Goal: Contribute content: Add original content to the website for others to see

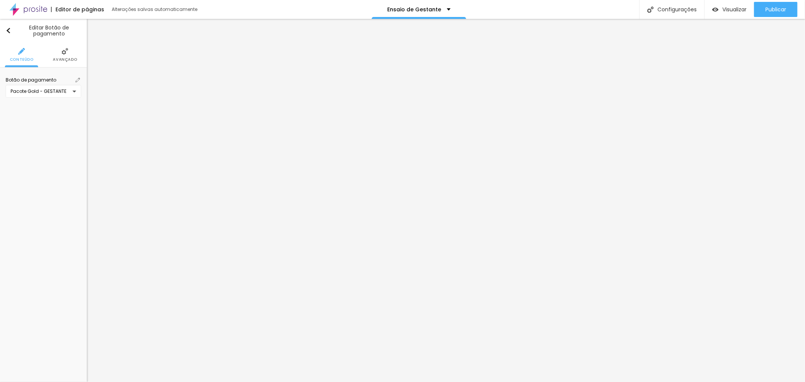
click at [80, 78] on span at bounding box center [77, 80] width 7 height 7
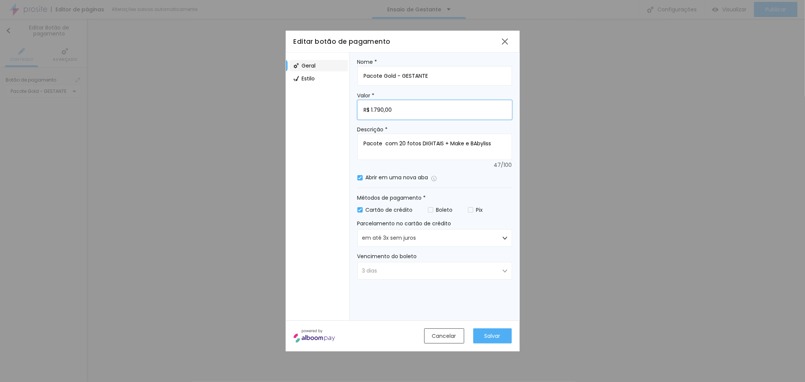
click at [378, 111] on input "R$ 1.790,00" at bounding box center [435, 110] width 155 height 20
type input "R$ 1.890,00"
click at [493, 329] on button "Salvar" at bounding box center [493, 336] width 39 height 15
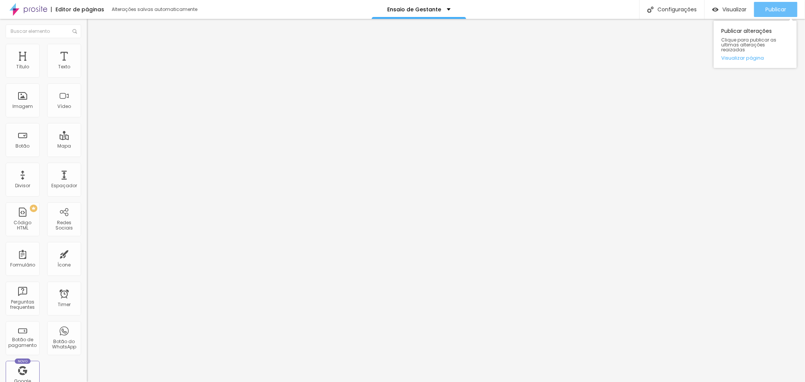
click at [784, 14] on div "Publicar" at bounding box center [776, 9] width 21 height 15
click at [775, 6] on span "Publicar" at bounding box center [776, 9] width 21 height 6
click at [783, 14] on div "Publicar" at bounding box center [776, 9] width 21 height 15
click at [29, 143] on div "Botão" at bounding box center [23, 140] width 34 height 34
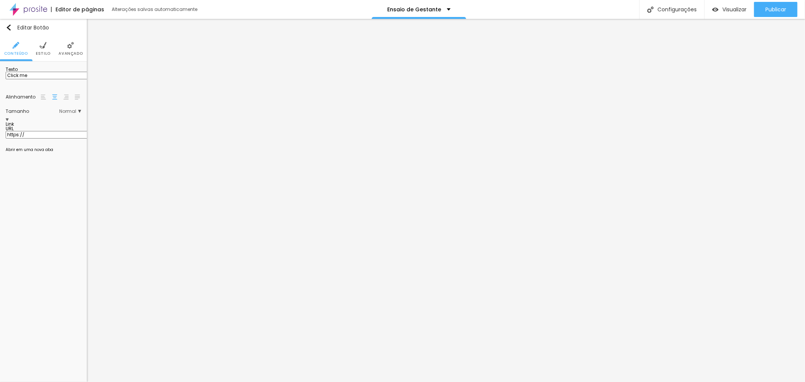
click at [46, 79] on input "Click me" at bounding box center [51, 76] width 91 height 8
drag, startPoint x: 49, startPoint y: 85, endPoint x: 0, endPoint y: 85, distance: 49.1
click at [0, 85] on div "Texto Click me Alinhamento Tamanho Normal Pequeno Normal Grande Link URL https:…" at bounding box center [43, 112] width 87 height 100
type input "VER ALBUM COMPLETO EM 3D"
click at [71, 114] on span "Normal" at bounding box center [70, 111] width 22 height 5
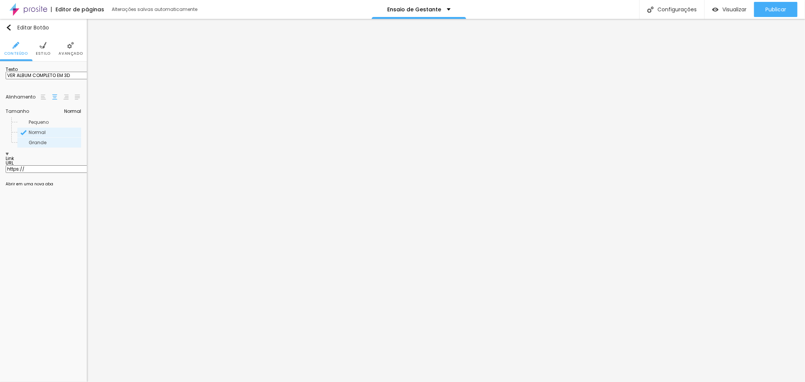
click at [44, 146] on span "Grande" at bounding box center [38, 142] width 18 height 6
click at [45, 173] on input "https://" at bounding box center [51, 169] width 91 height 8
drag, startPoint x: 38, startPoint y: 188, endPoint x: 0, endPoint y: 187, distance: 38.1
click at [0, 187] on div "Texto VER ALBUM COMPLETO EM 3D Alinhamento Tamanho Grande Pequeno Normal Grande…" at bounding box center [43, 129] width 87 height 134
paste input "visualizador3d.com.br/68d1f5b3da539d948b7276ec"
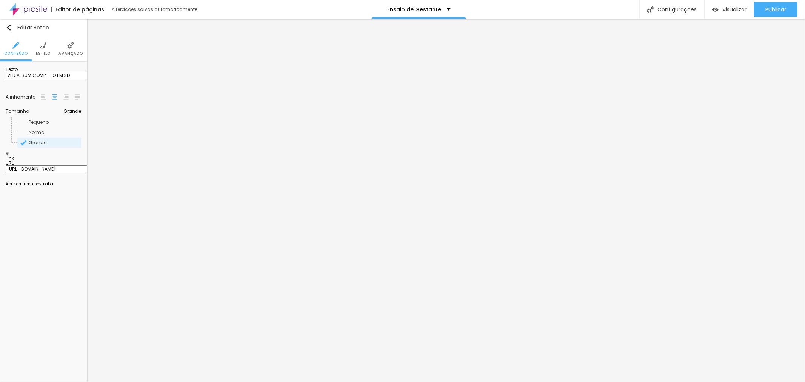
scroll to position [0, 67]
type input "https://visualizador3d.com.br/68d1f5b3da539d948b7276ec"
click at [9, 182] on div at bounding box center [44, 182] width 76 height 0
click at [23, 79] on input "VER ALBUM COMPLETO EM 3D" at bounding box center [51, 76] width 91 height 8
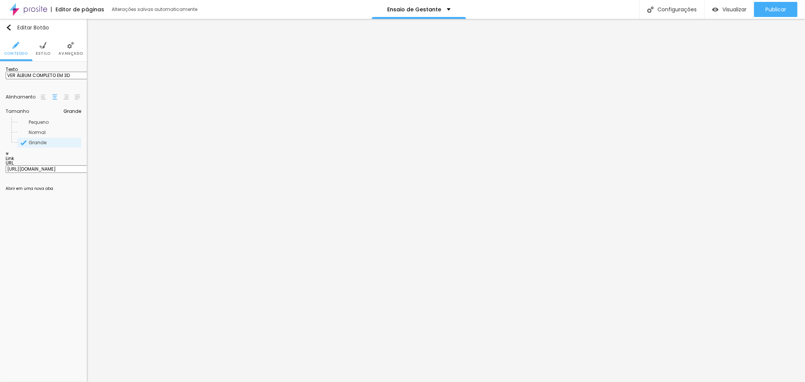
type input "VER ÁLBUM COMPLETO EM 3D"
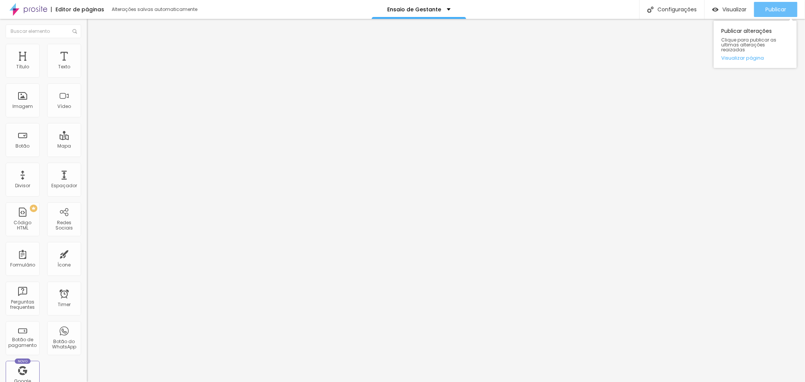
click at [778, 7] on span "Publicar" at bounding box center [776, 9] width 21 height 6
click at [737, 14] on div "Visualizar" at bounding box center [730, 9] width 34 height 15
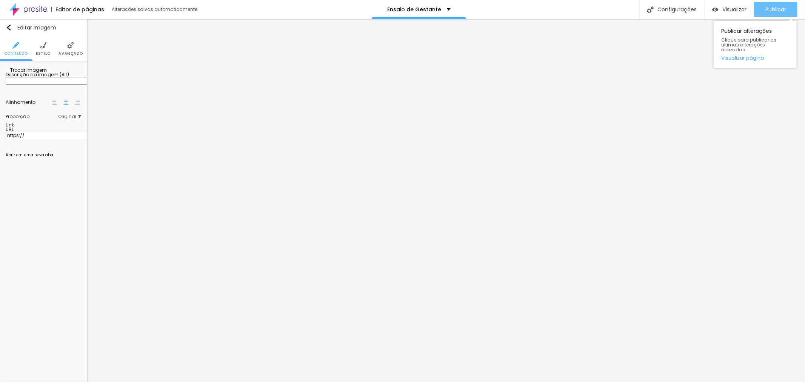
click at [784, 11] on span "Publicar" at bounding box center [776, 9] width 21 height 6
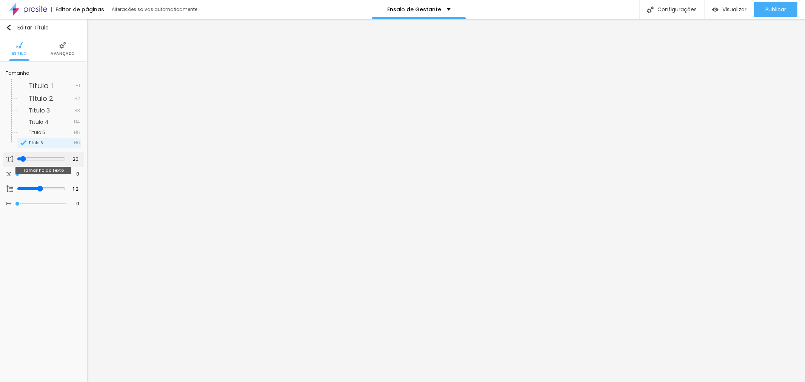
type input "22"
type input "26"
type input "28"
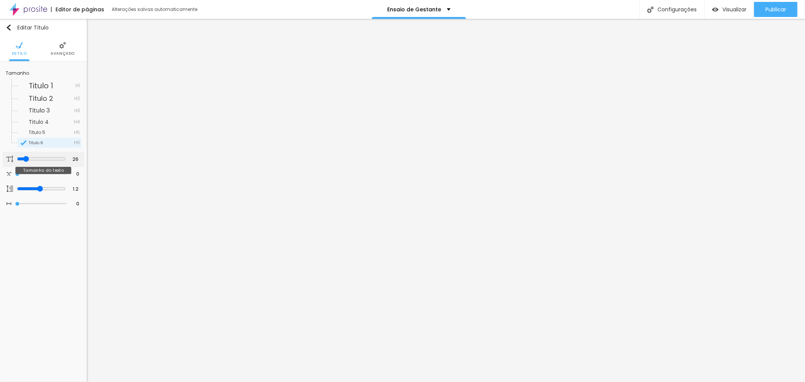
type input "28"
type input "29"
type input "28"
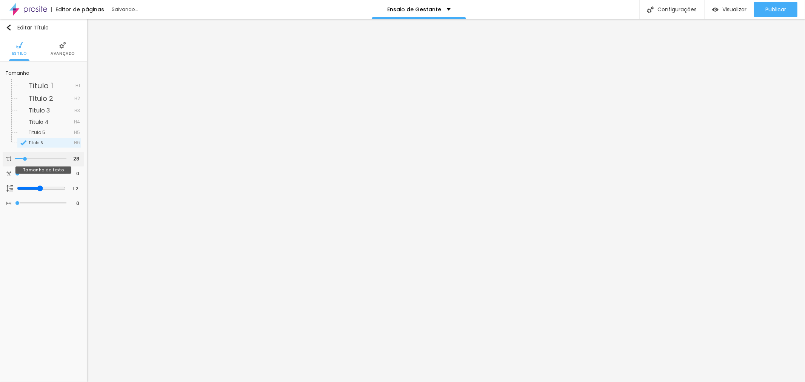
type input "27"
type input "26"
type input "25"
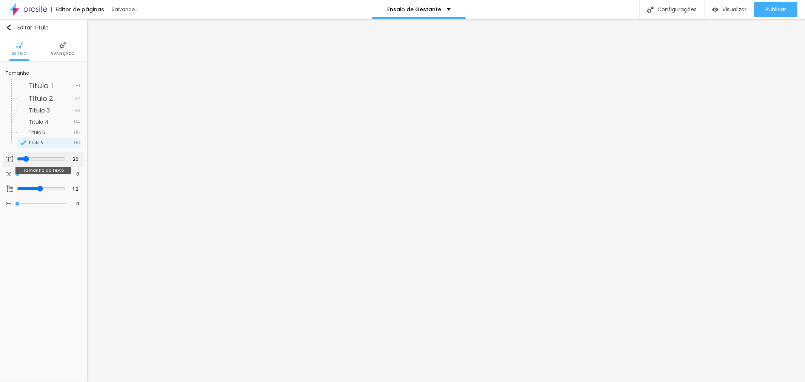
type input "25"
type input "22"
click at [22, 159] on input "range" at bounding box center [41, 159] width 49 height 6
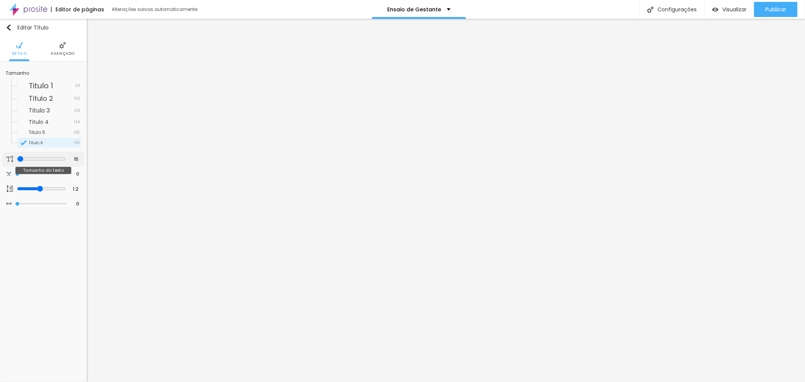
type input "18"
type input "19"
type input "20"
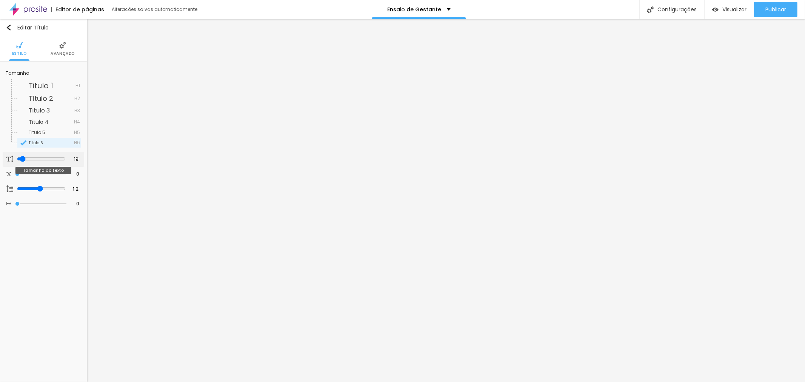
type input "20"
type input "21"
type input "22"
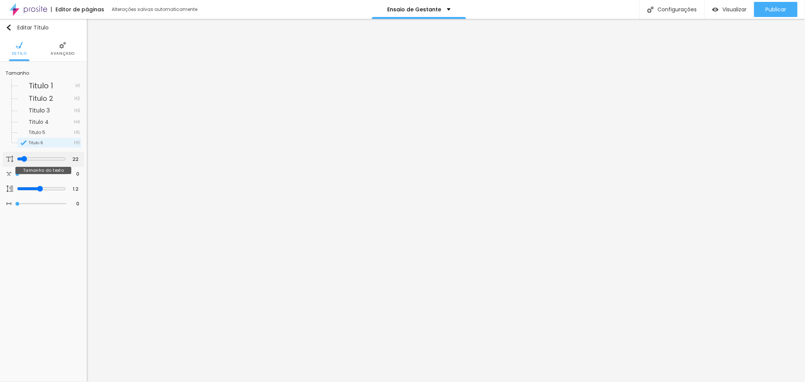
type input "23"
type input "26"
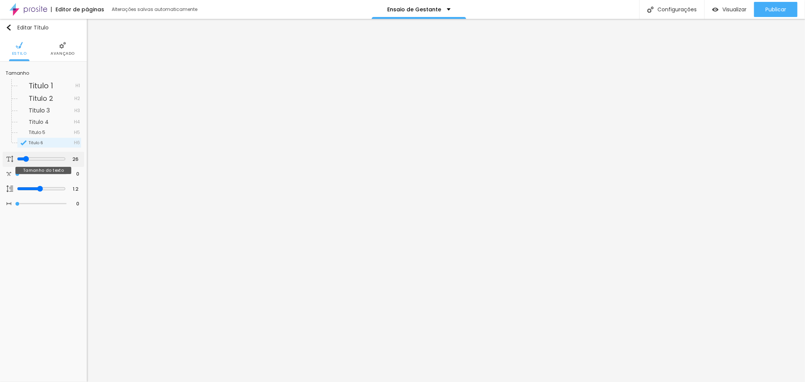
click at [24, 158] on input "range" at bounding box center [41, 159] width 49 height 6
type input "23"
type input "24"
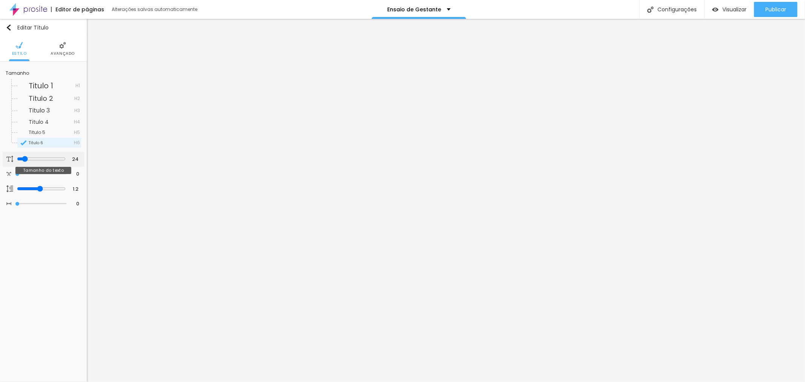
type input "26"
type input "27"
click at [25, 159] on input "range" at bounding box center [41, 159] width 49 height 6
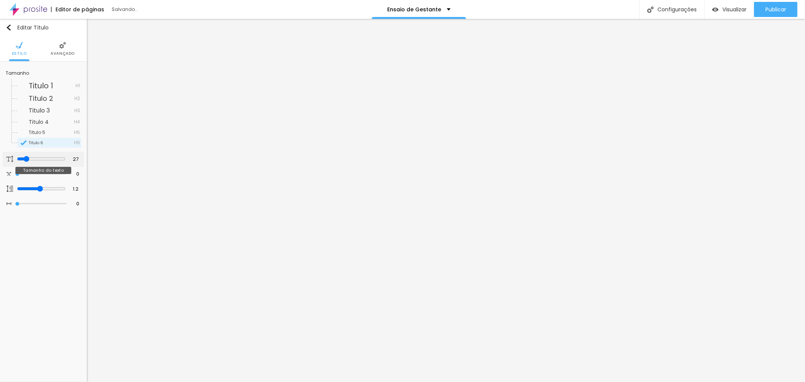
type input "23"
type input "24"
type input "25"
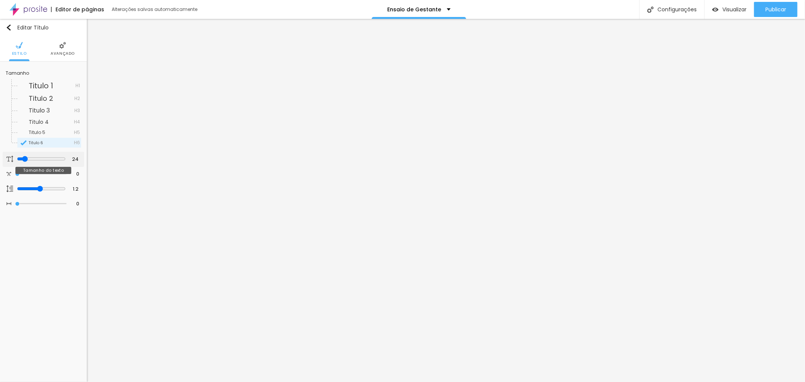
type input "25"
type input "26"
click at [24, 157] on input "range" at bounding box center [41, 159] width 49 height 6
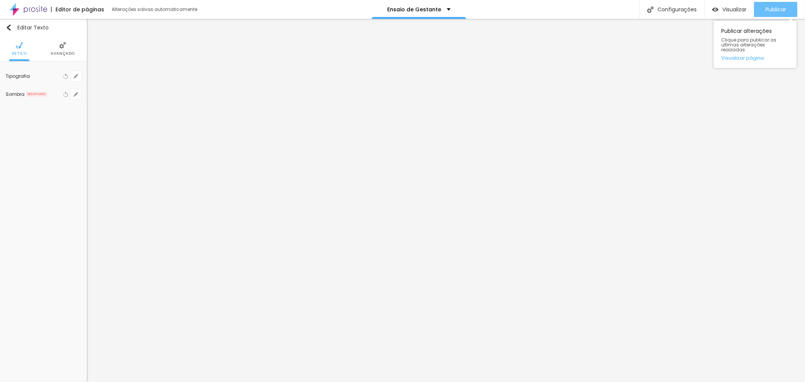
click at [769, 8] on span "Publicar" at bounding box center [776, 9] width 21 height 6
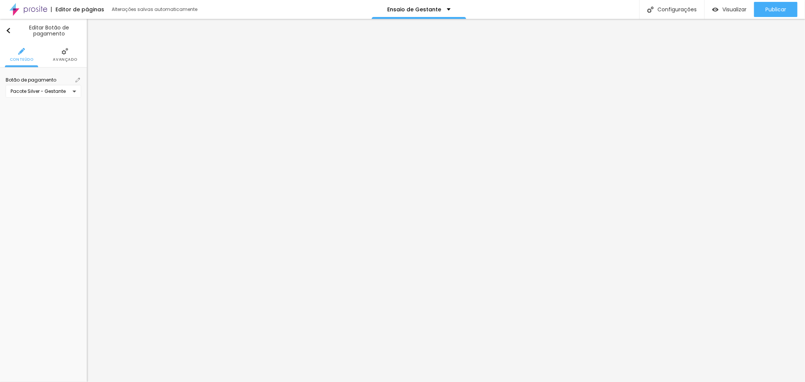
click at [77, 79] on img at bounding box center [78, 80] width 5 height 5
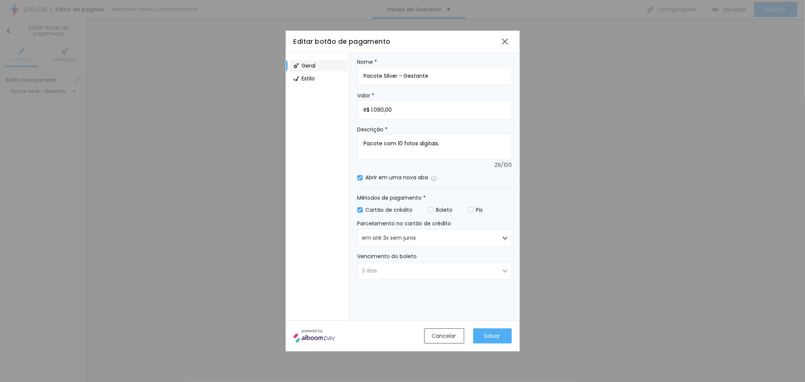
click at [746, 157] on div "Editar botão de pagamento Geral Estilo Nome * Pacote Silver - Gestante Valor * …" at bounding box center [402, 191] width 805 height 382
click at [505, 40] on div at bounding box center [505, 42] width 14 height 14
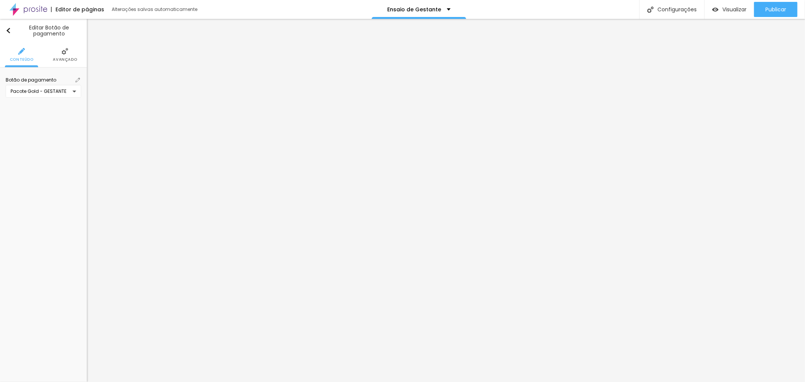
click at [78, 79] on img at bounding box center [78, 80] width 5 height 5
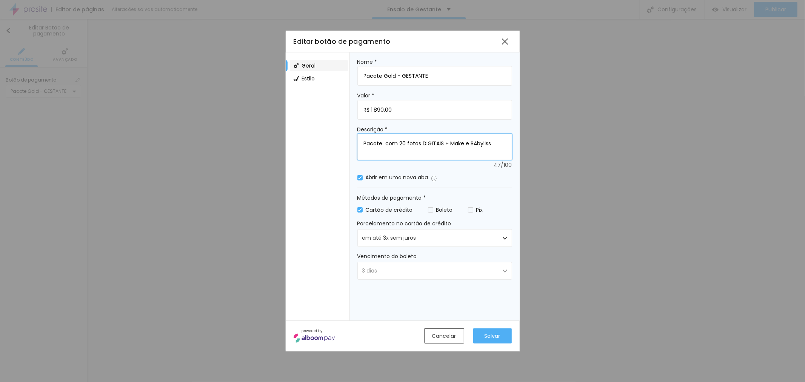
click at [492, 144] on textarea "Pacote com 20 fotos DIGITAIS + Make e BAbyliss" at bounding box center [435, 147] width 155 height 26
type textarea "Pacote com 20 fotos DIGITAIS + Make e BAbyliss + Quadro 90x60cm"
click at [496, 337] on span "Salvar" at bounding box center [493, 336] width 16 height 8
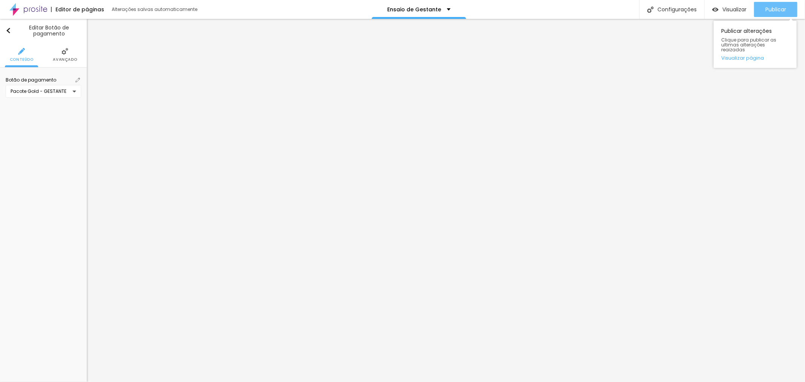
click at [783, 13] on div "Publicar" at bounding box center [776, 9] width 21 height 15
click at [77, 80] on img at bounding box center [78, 80] width 5 height 5
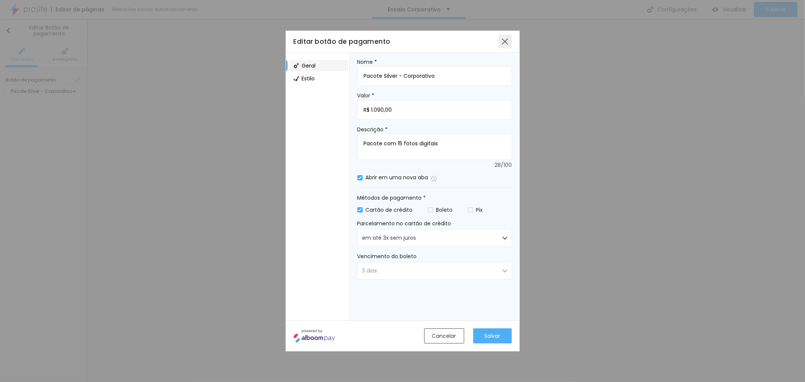
click at [505, 43] on div at bounding box center [505, 42] width 14 height 14
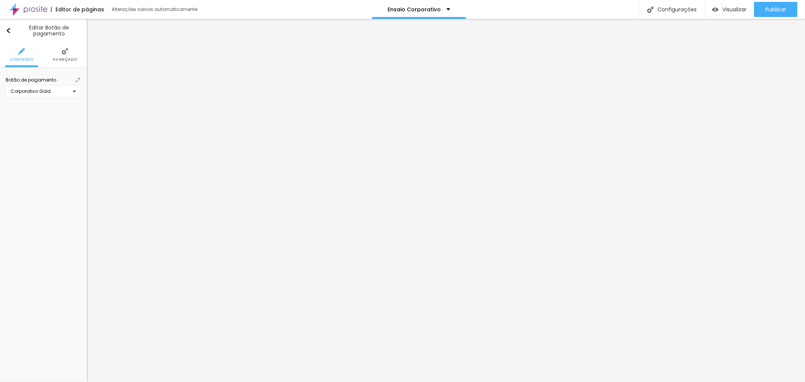
click at [79, 80] on img at bounding box center [78, 80] width 5 height 5
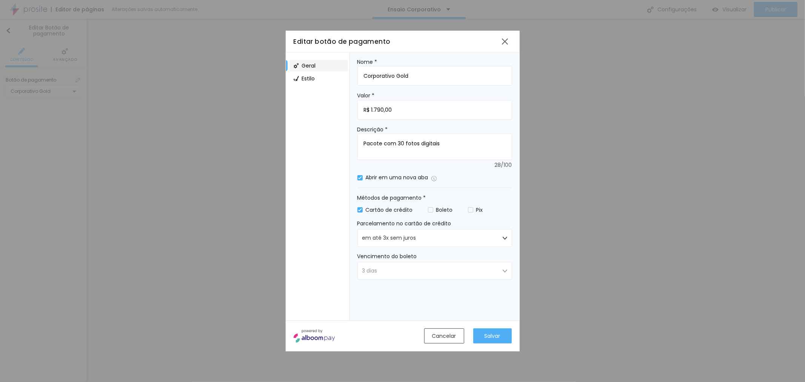
click at [747, 164] on div "Editar botão de pagamento Geral Estilo Nome * Corporativo Gold Valor * R$ 1.790…" at bounding box center [402, 191] width 805 height 382
click at [510, 43] on div at bounding box center [505, 42] width 14 height 14
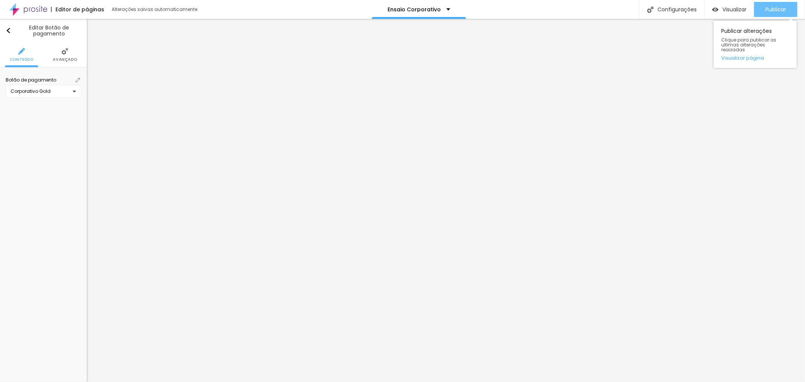
click at [785, 12] on span "Publicar" at bounding box center [776, 9] width 21 height 6
click at [776, 8] on span "Publicar" at bounding box center [776, 9] width 21 height 6
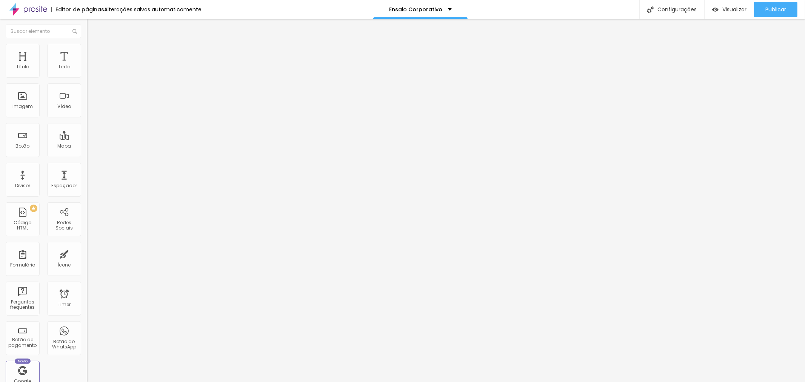
click at [87, 79] on img at bounding box center [89, 77] width 5 height 5
click at [777, 14] on div "Publicar" at bounding box center [776, 9] width 21 height 15
